Goal: Use online tool/utility: Utilize a website feature to perform a specific function

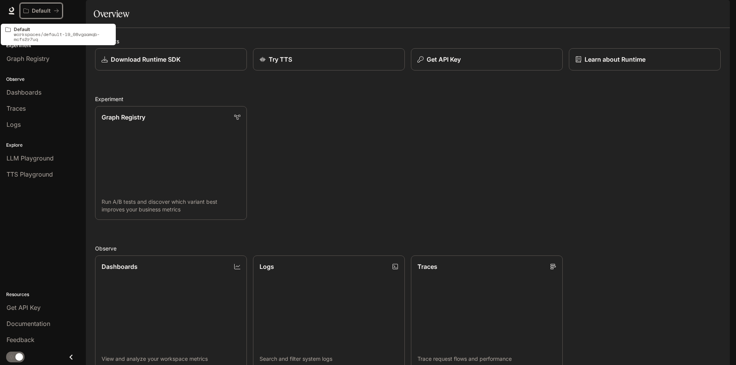
click at [57, 10] on icon "All workspaces" at bounding box center [56, 10] width 5 height 5
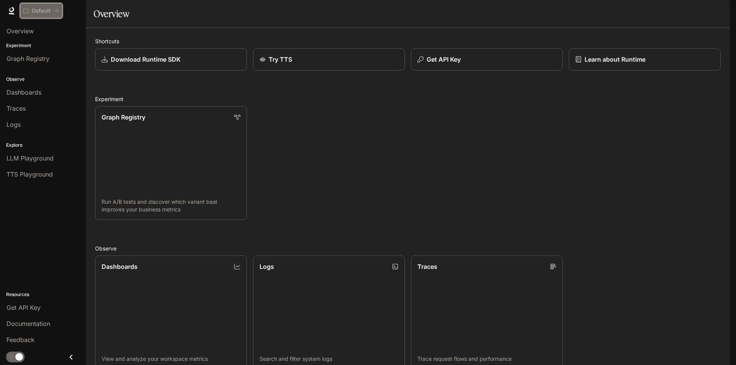
click at [48, 11] on p "Default" at bounding box center [41, 11] width 19 height 7
click at [39, 308] on span "Get API Key" at bounding box center [24, 307] width 34 height 9
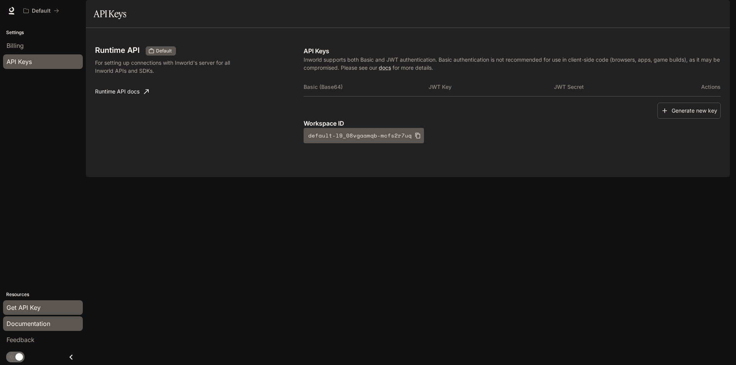
click at [38, 318] on link "Documentation" at bounding box center [43, 323] width 80 height 15
click at [26, 49] on div "Billing" at bounding box center [43, 45] width 73 height 9
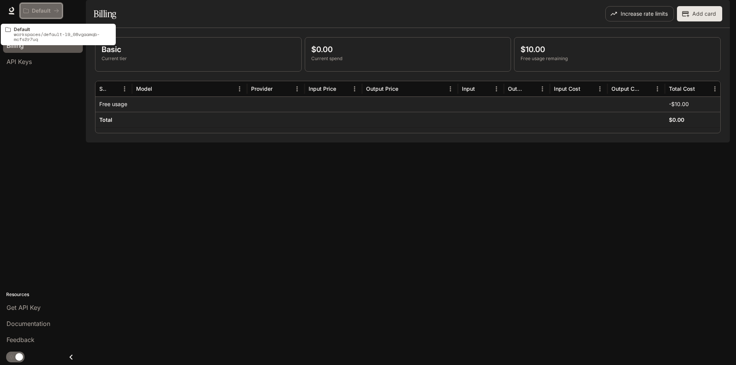
click at [30, 13] on div "Default" at bounding box center [38, 11] width 30 height 7
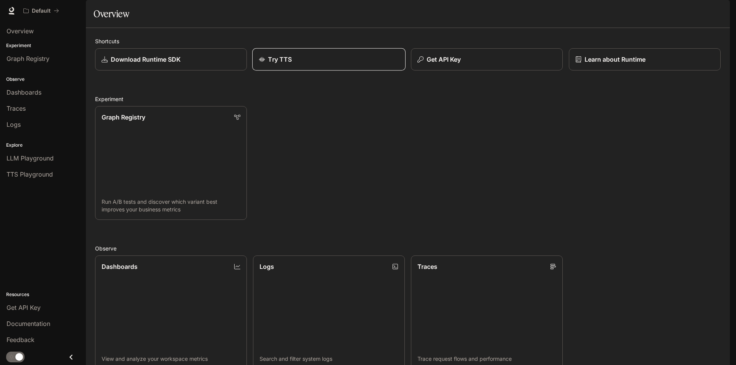
click at [336, 64] on div "Try TTS" at bounding box center [329, 59] width 140 height 9
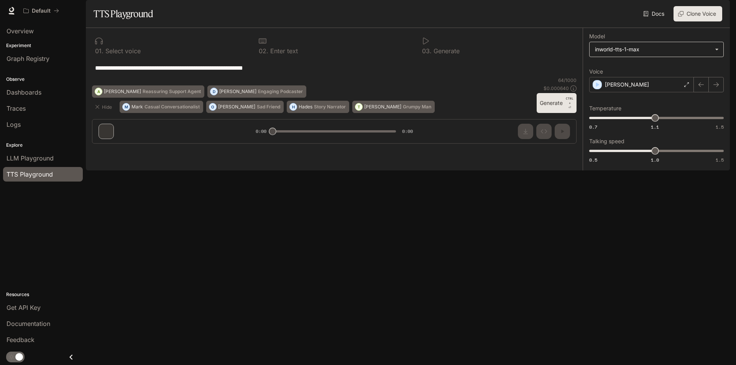
click at [721, 69] on body "**********" at bounding box center [368, 182] width 736 height 365
click at [717, 70] on div at bounding box center [368, 182] width 736 height 365
click at [714, 70] on body "**********" at bounding box center [368, 182] width 736 height 365
click at [714, 70] on div at bounding box center [368, 182] width 736 height 365
click at [684, 87] on icon at bounding box center [686, 84] width 5 height 5
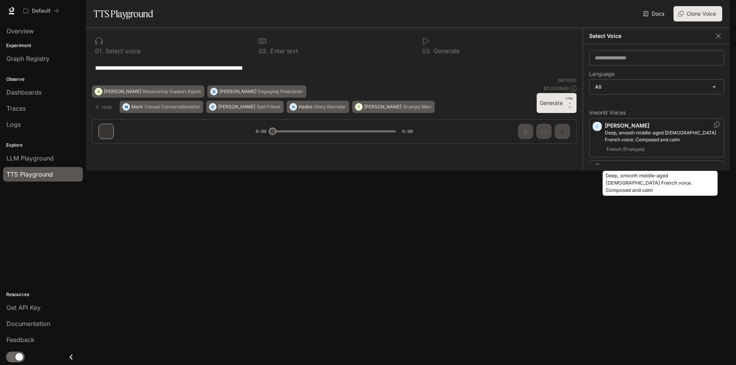
click at [601, 149] on div "[PERSON_NAME], smooth middle-aged [DEMOGRAPHIC_DATA] French voice. Composed and…" at bounding box center [656, 137] width 135 height 39
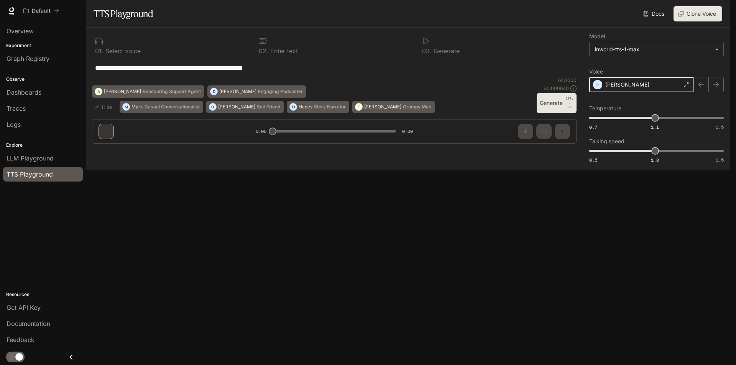
click at [600, 89] on icon "button" at bounding box center [597, 85] width 8 height 8
